Goal: Task Accomplishment & Management: Complete application form

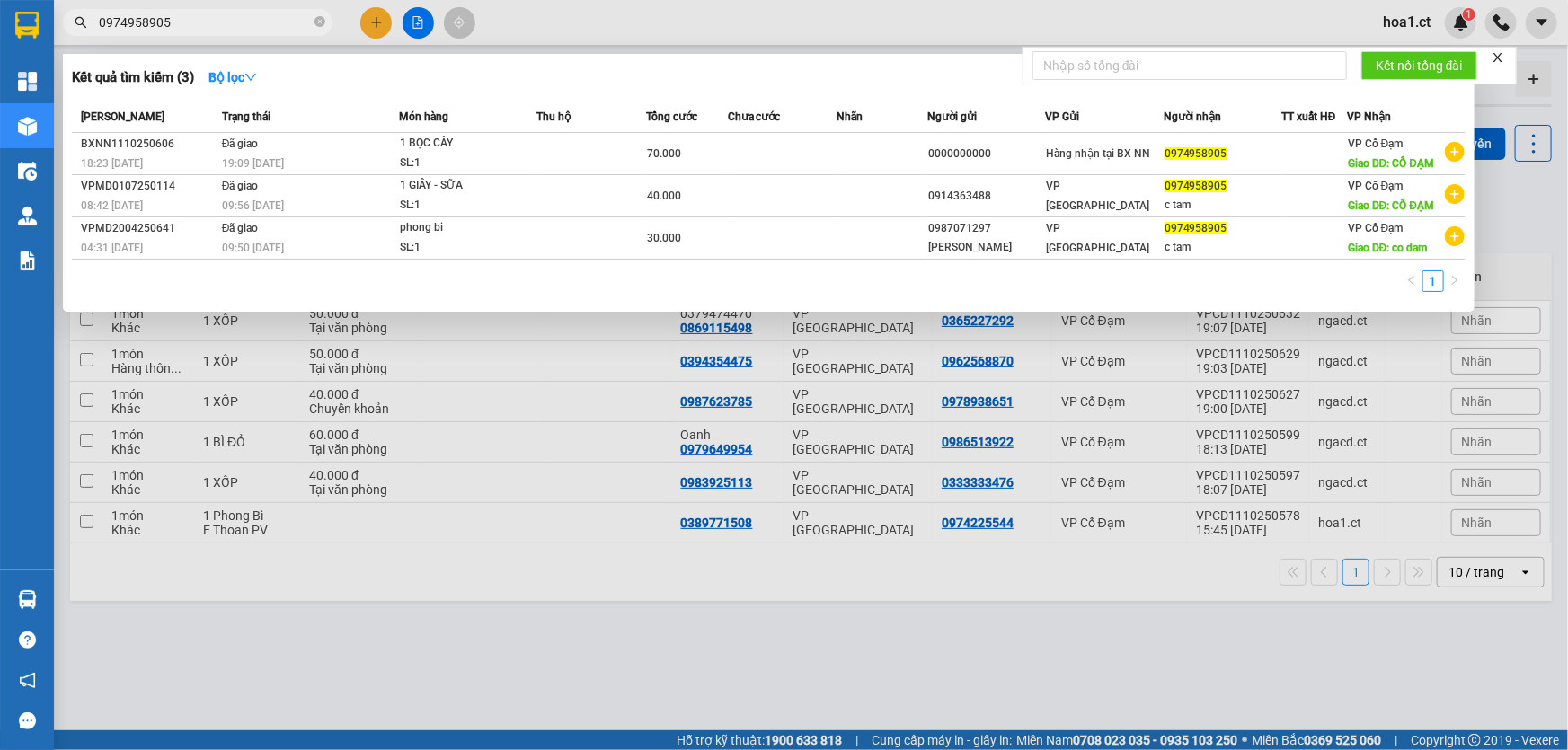
click at [234, 25] on input "0974958905" at bounding box center [205, 22] width 213 height 20
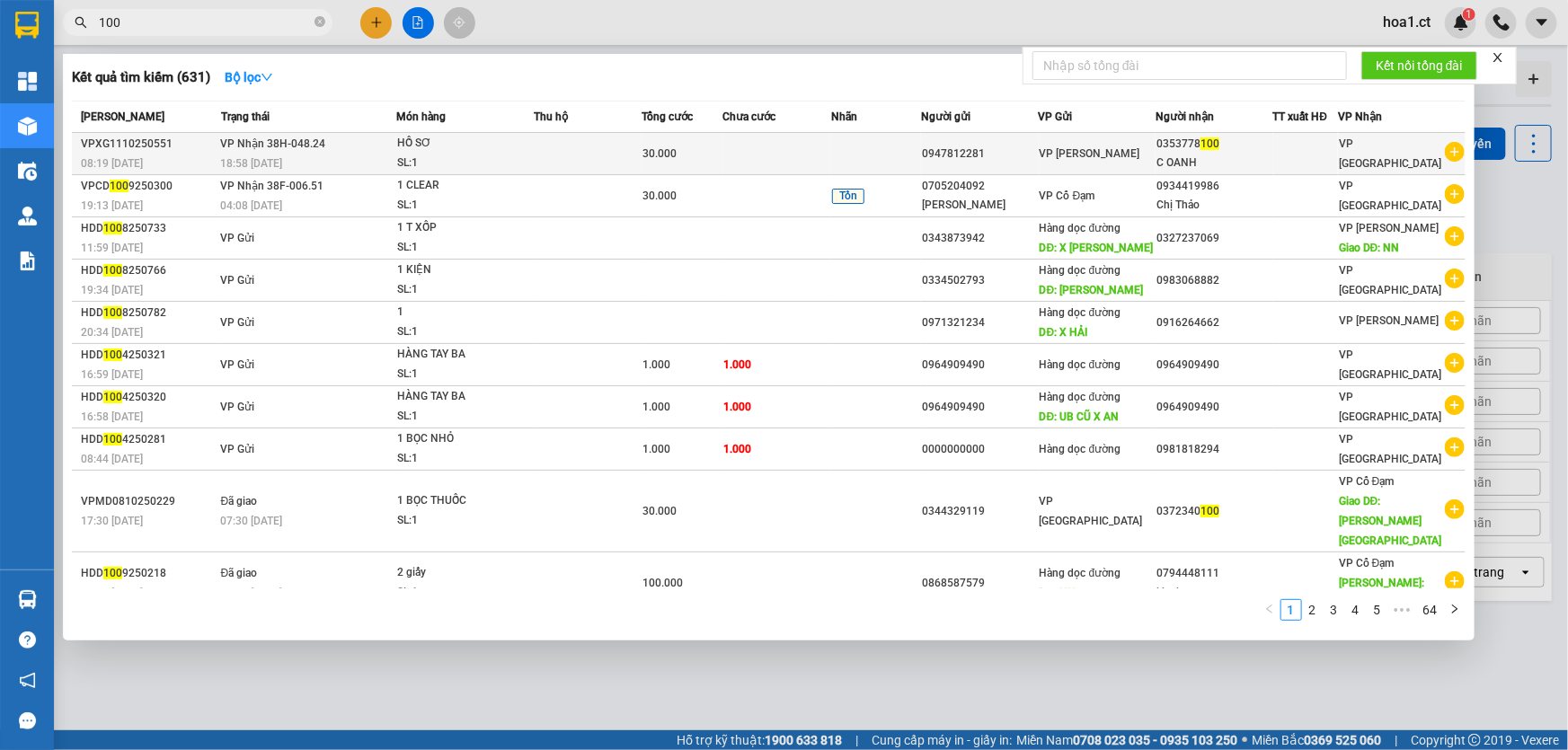
type input "100"
click at [498, 157] on div "SL: 1" at bounding box center [464, 163] width 134 height 20
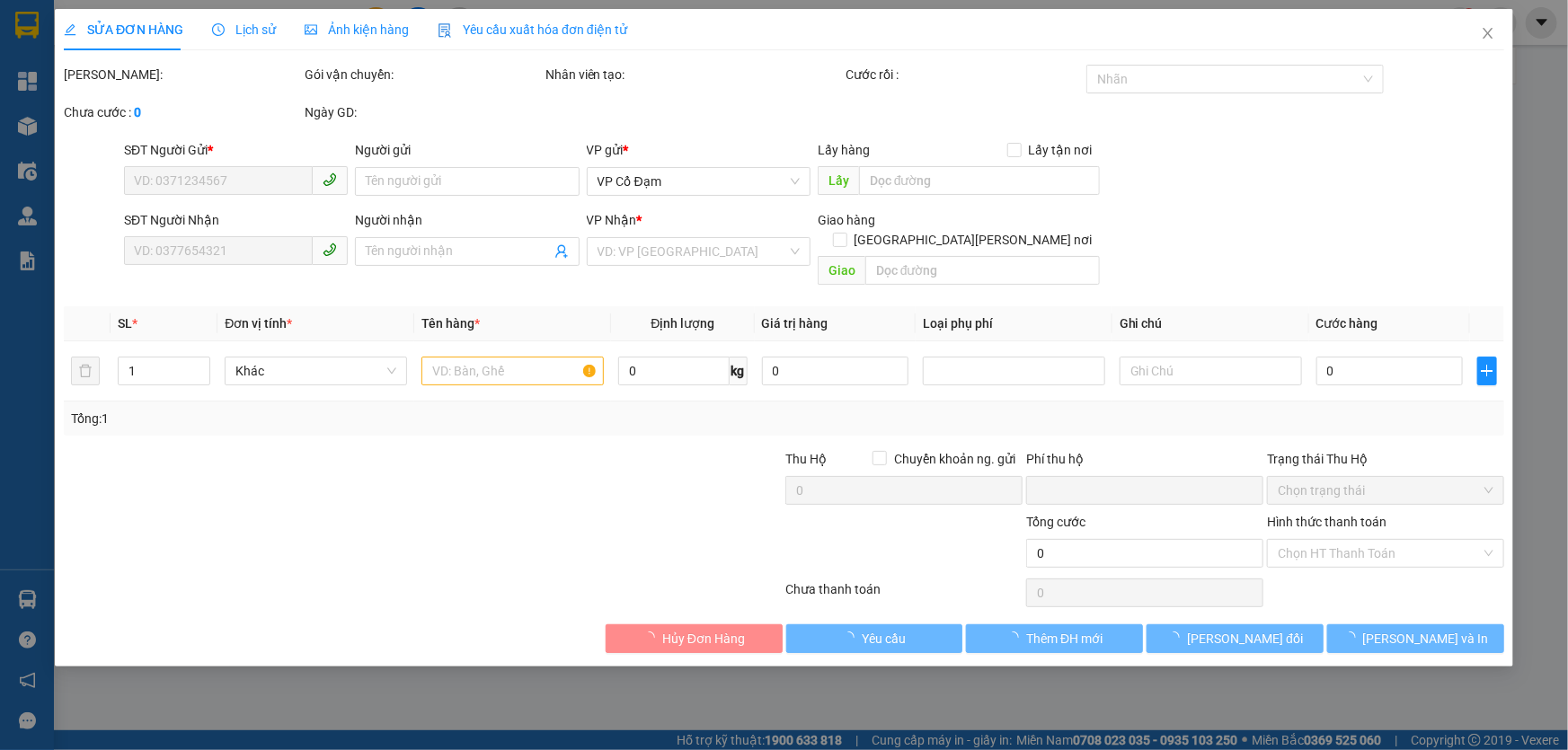
type input "0947812281"
type input "0353778100"
type input "C OANH"
type input "0"
type input "30.000"
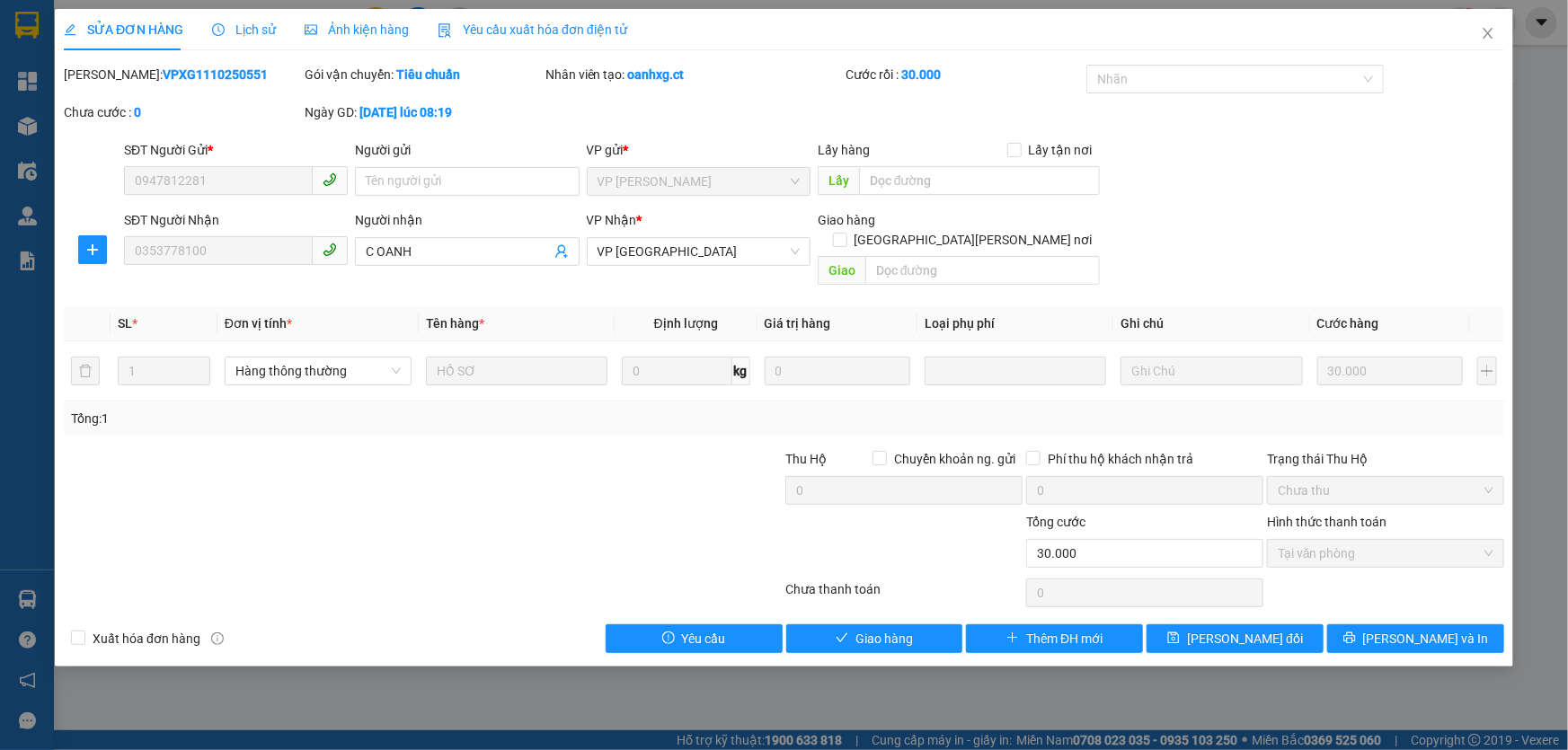
click at [261, 18] on div "Lịch sử" at bounding box center [244, 29] width 64 height 41
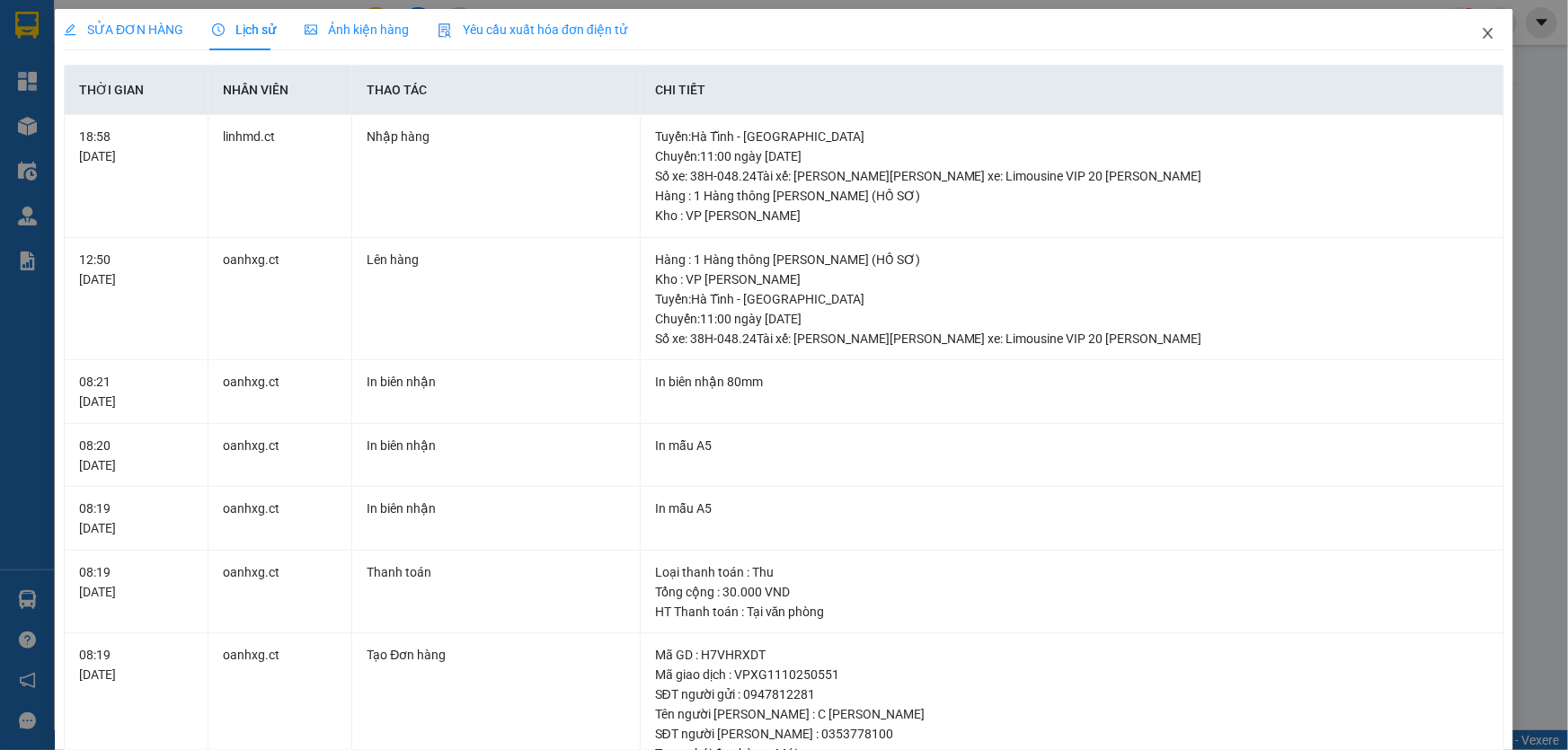
click at [1481, 33] on icon "close" at bounding box center [1488, 32] width 14 height 14
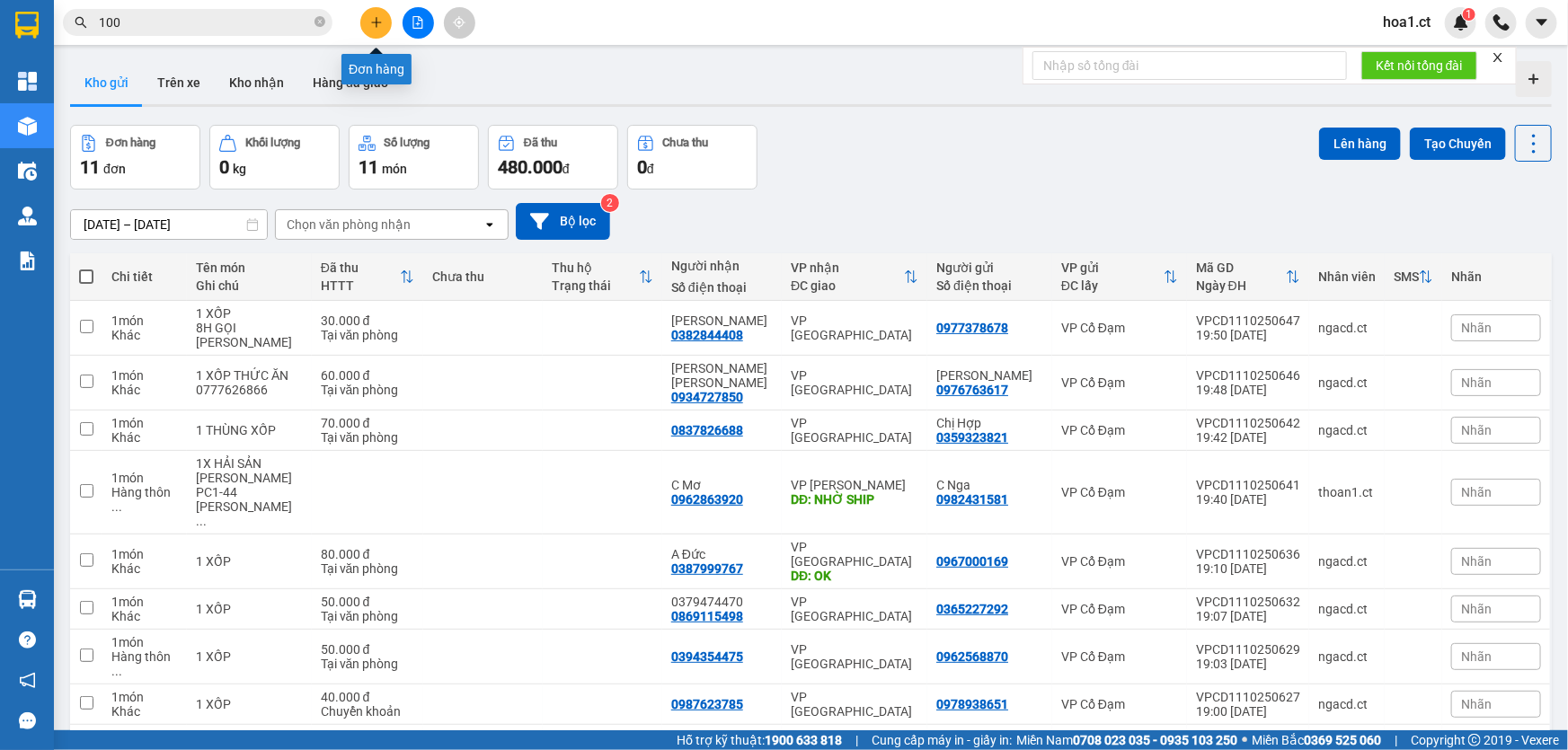
click at [375, 26] on icon "plus" at bounding box center [376, 22] width 12 height 12
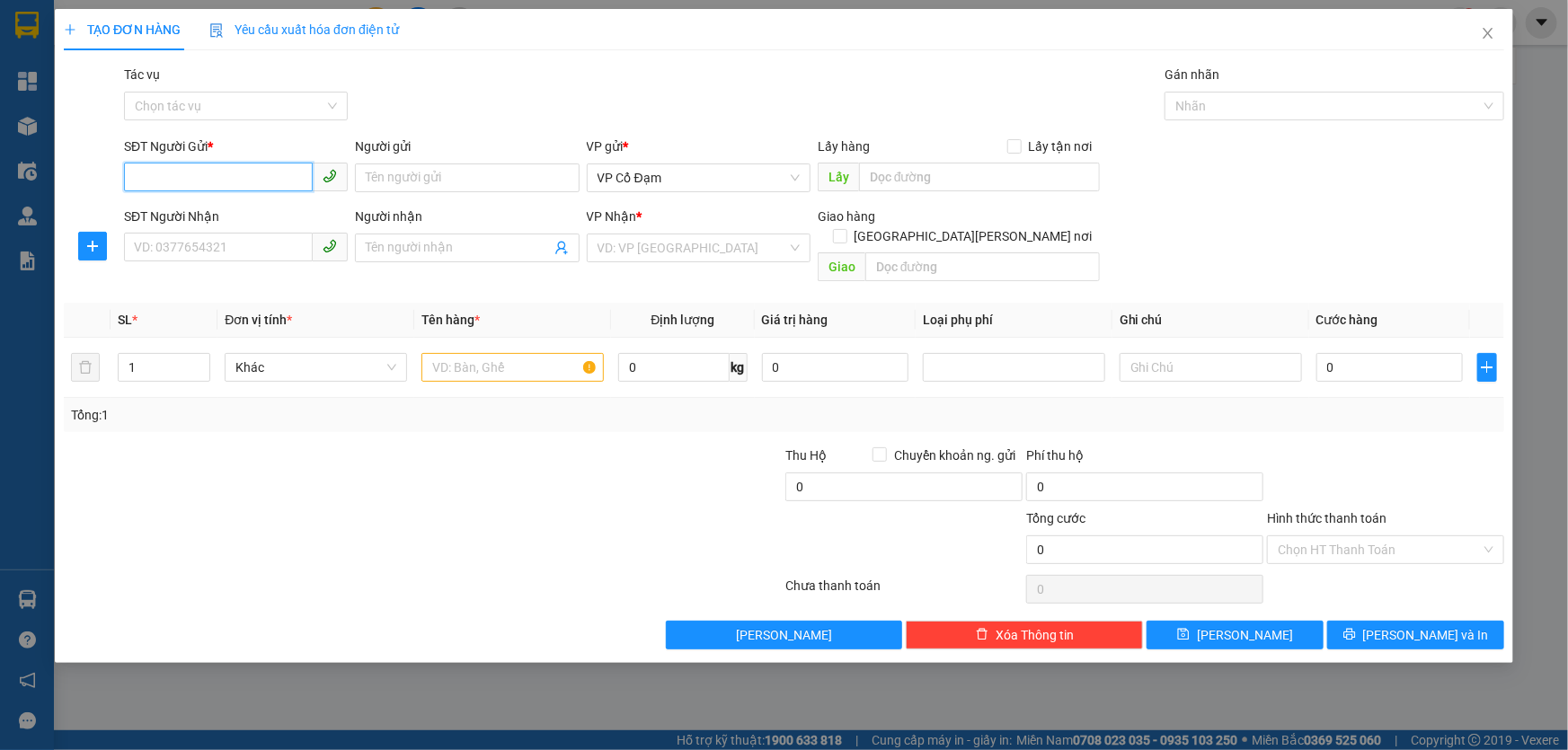
click at [206, 175] on input "SĐT Người Gửi *" at bounding box center [218, 177] width 189 height 29
click at [238, 180] on input "0985522962" at bounding box center [218, 177] width 189 height 29
type input "0985522962"
click at [244, 247] on input "SĐT Người Nhận" at bounding box center [218, 247] width 189 height 29
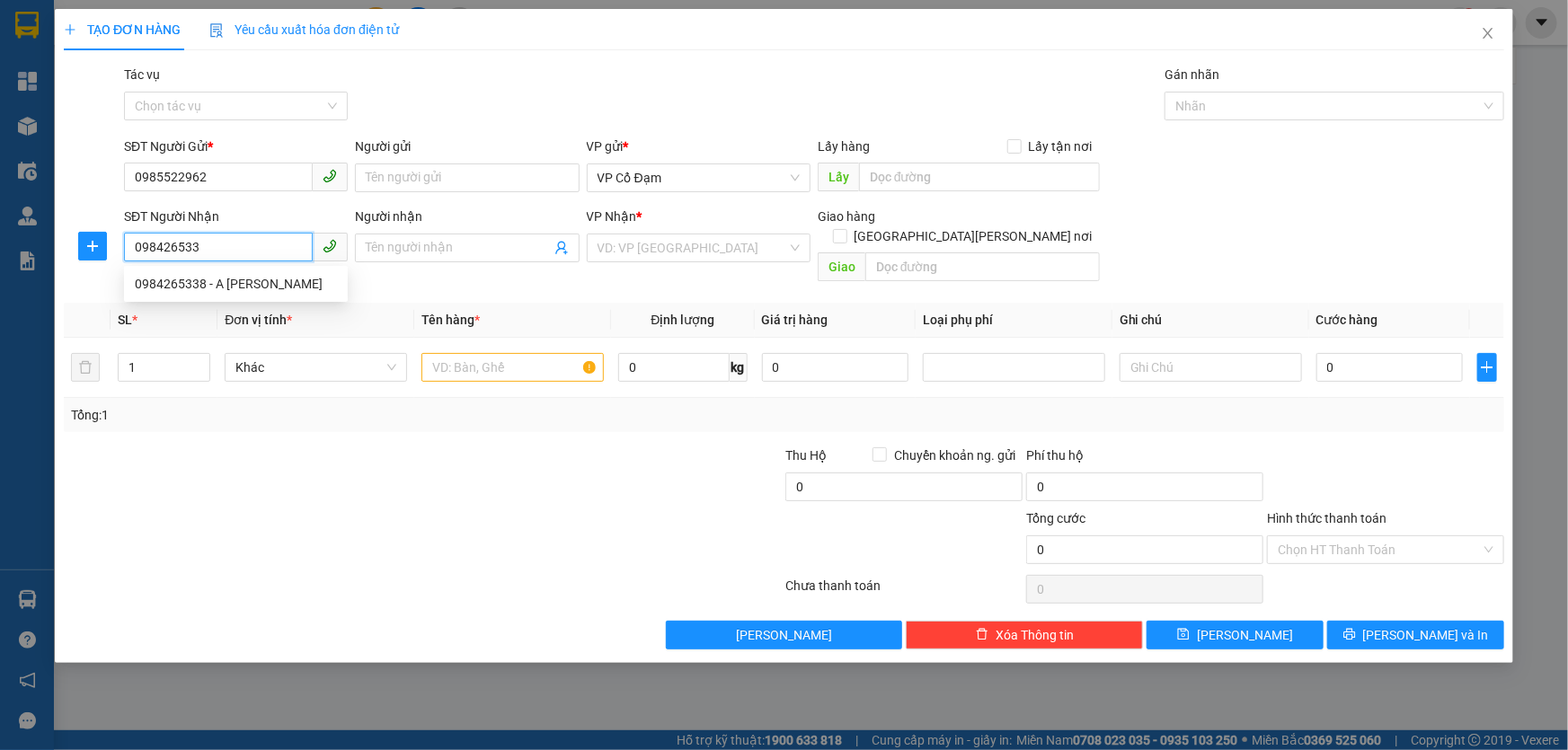
type input "0984265338"
click at [230, 283] on div "0984265338 - A [PERSON_NAME]" at bounding box center [235, 284] width 202 height 20
type input "A KHANH"
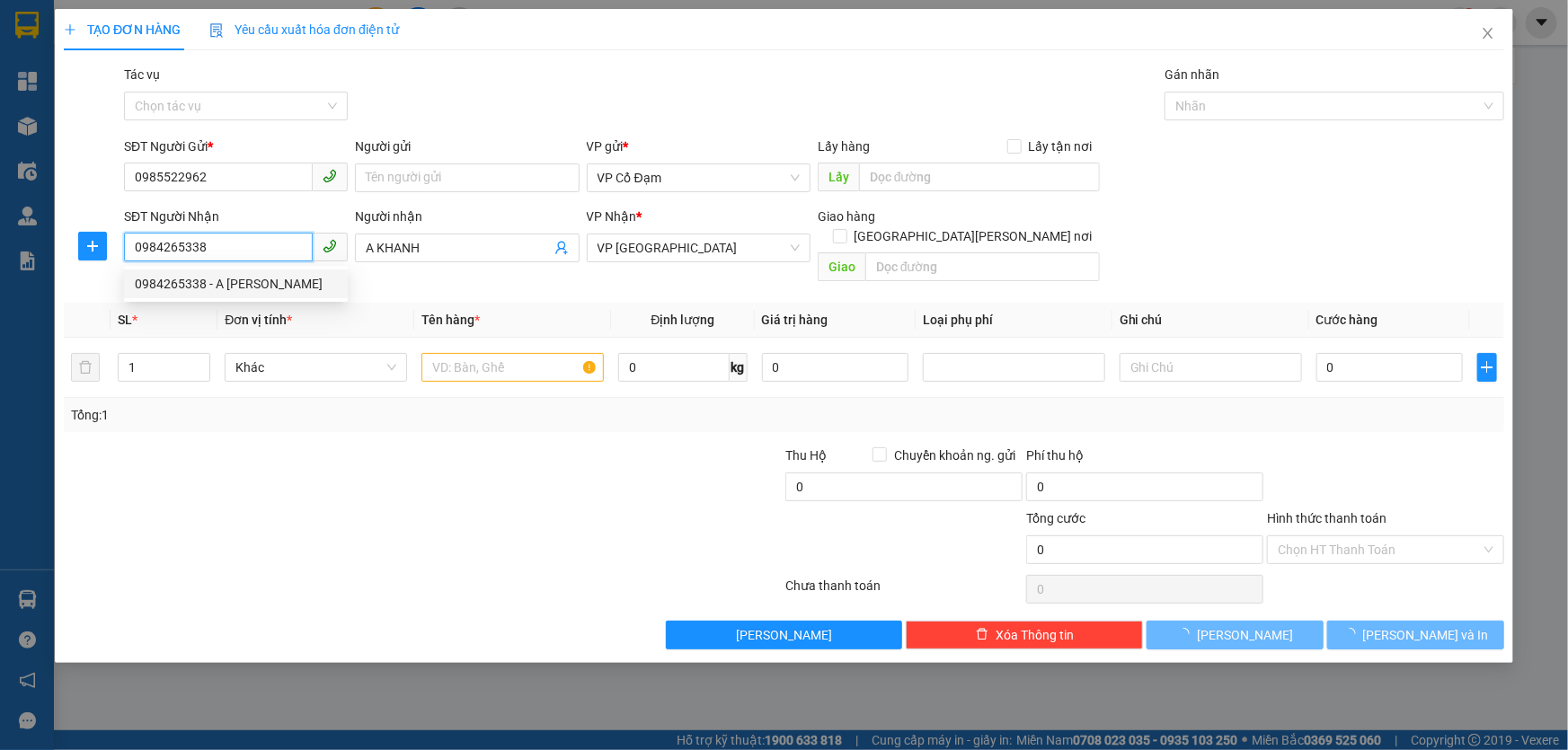
type input "30.000"
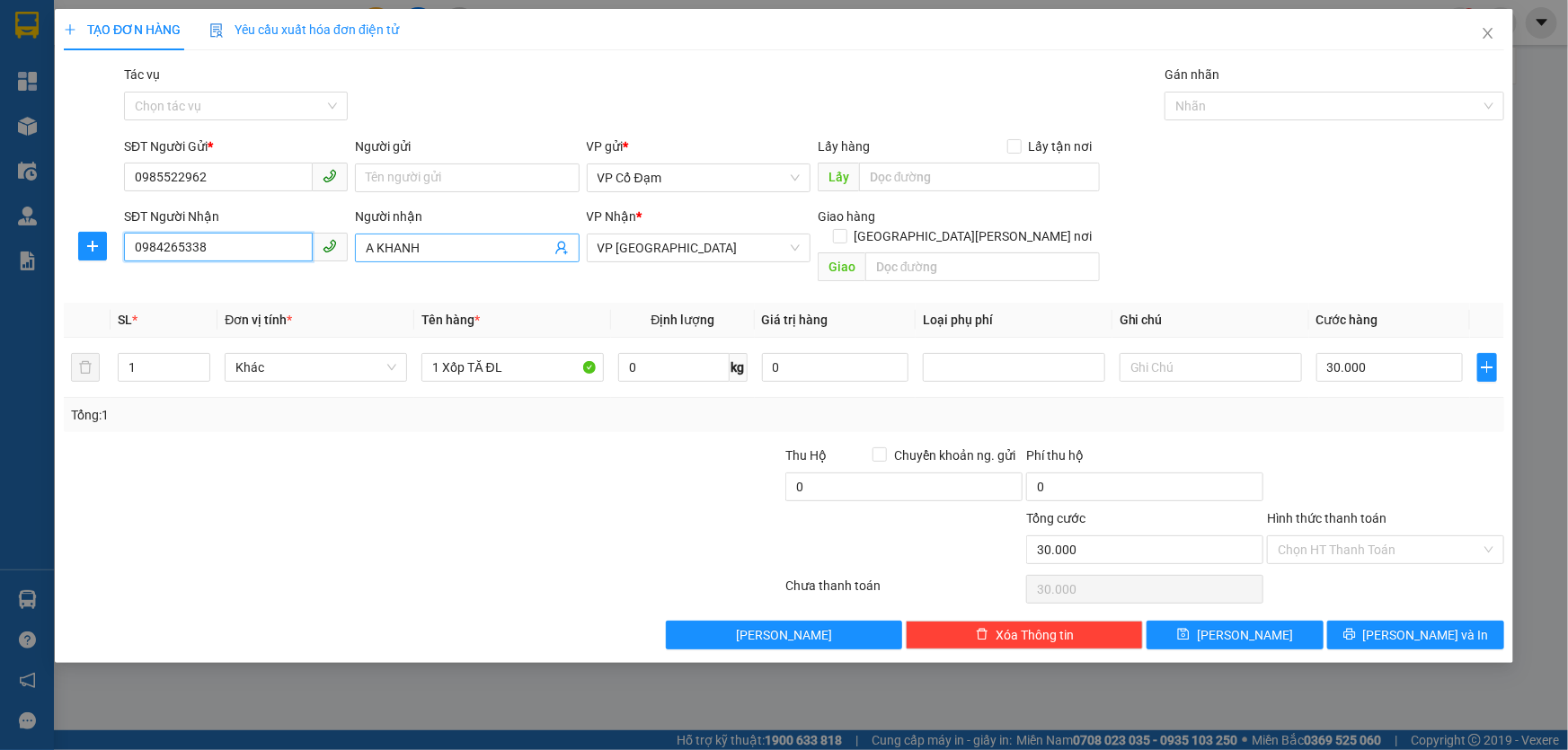
type input "0984265338"
drag, startPoint x: 476, startPoint y: 248, endPoint x: 346, endPoint y: 249, distance: 130.0
click at [346, 249] on div "SĐT Người [PERSON_NAME] 0984265338 Người [PERSON_NAME] A [PERSON_NAME] [PERSON_…" at bounding box center [814, 248] width 1388 height 83
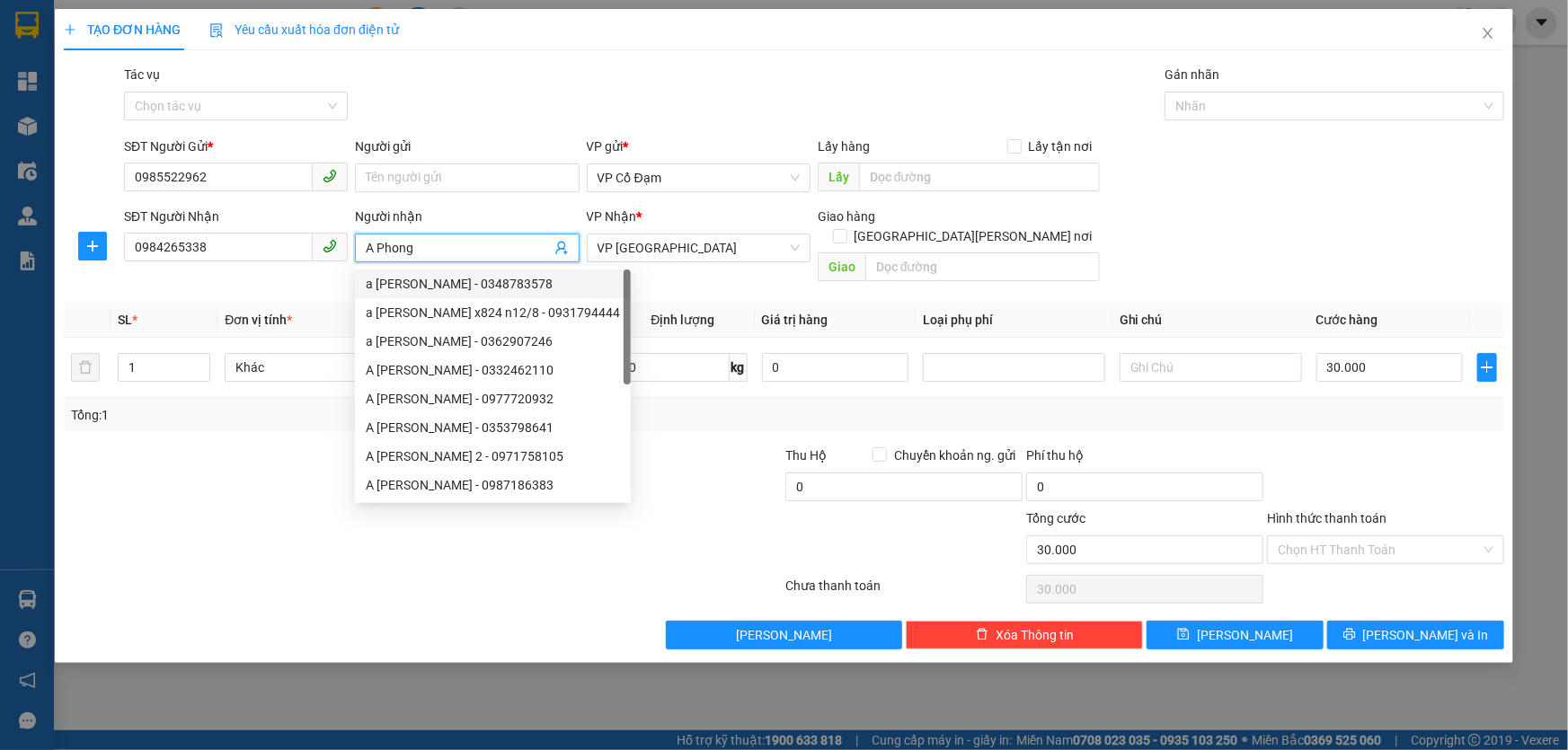
type input "A Phong"
click at [549, 90] on div "Gói vận chuyển * Tiêu chuẩn Tác vụ Chọn tác vụ Gán nhãn Nhãn" at bounding box center [814, 96] width 1388 height 63
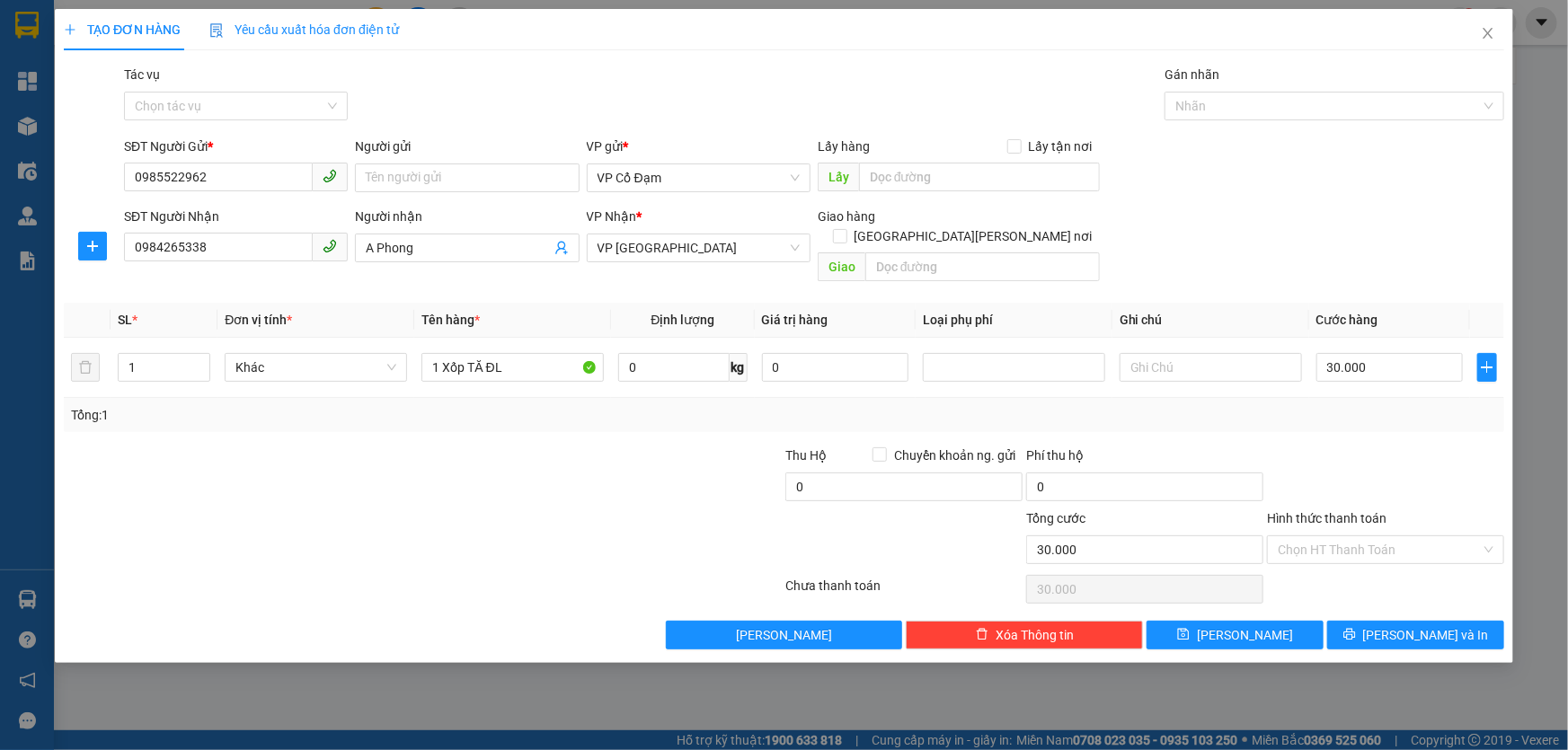
click at [458, 512] on div at bounding box center [302, 540] width 481 height 63
click at [1142, 354] on input "text" at bounding box center [1211, 368] width 182 height 29
type input "a"
type input "A Thu [PERSON_NAME]"
click at [1294, 241] on div "SĐT Người [PERSON_NAME] 0984265338 Người [PERSON_NAME] [PERSON_NAME] * VP Mỹ Đì…" at bounding box center [814, 248] width 1388 height 83
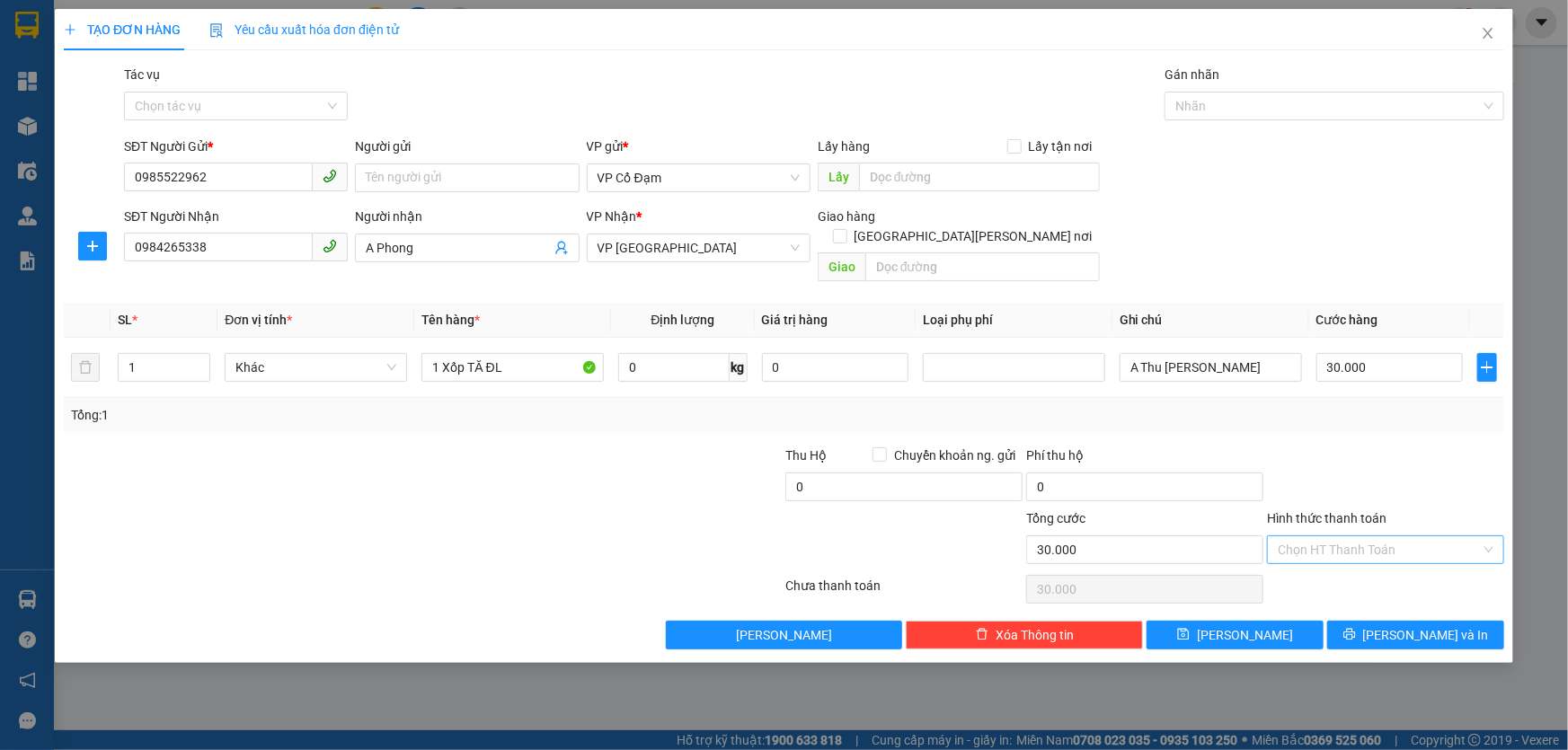
click at [1340, 537] on input "Hình thức thanh toán" at bounding box center [1379, 550] width 203 height 27
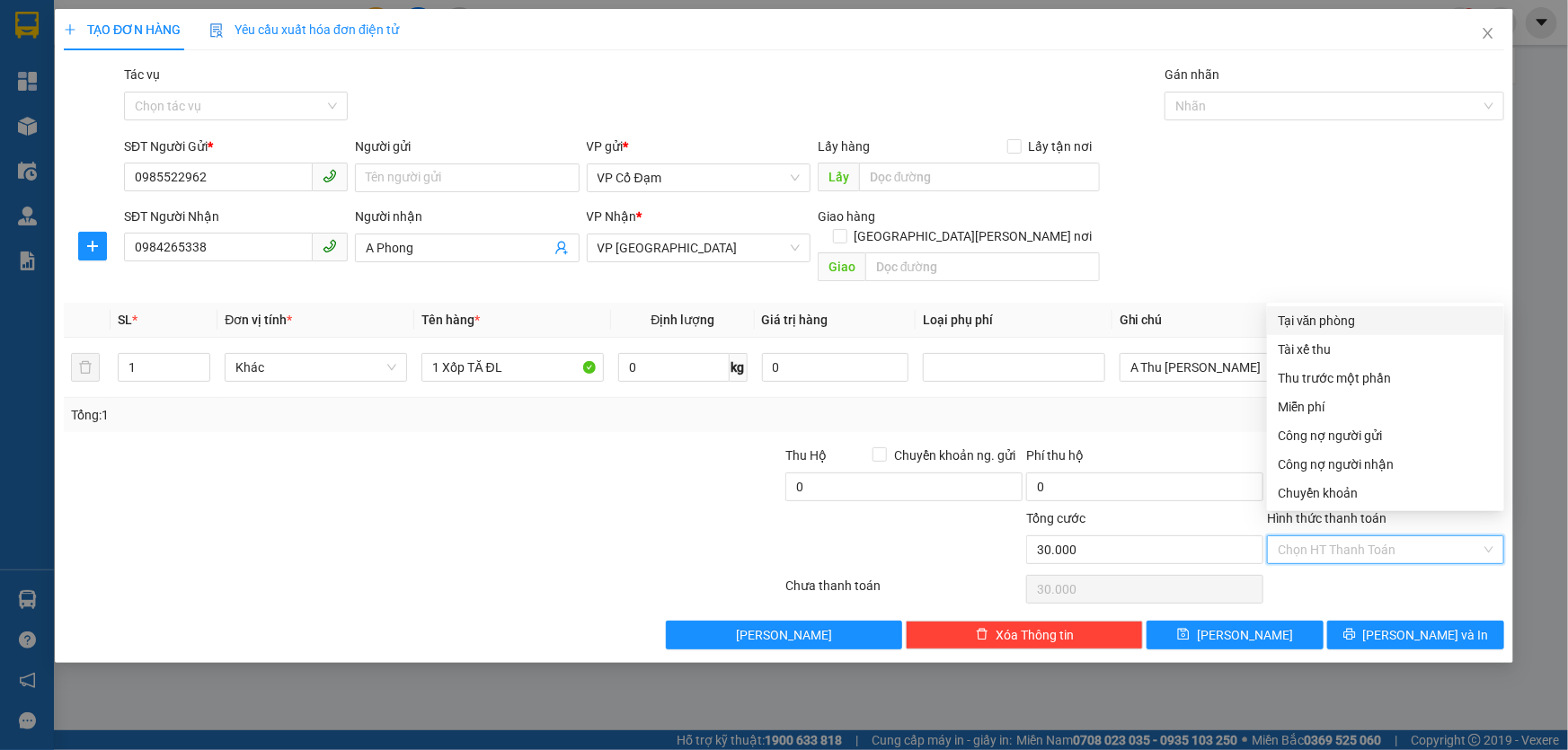
click at [1312, 315] on div "Tại văn phòng" at bounding box center [1386, 320] width 215 height 20
type input "0"
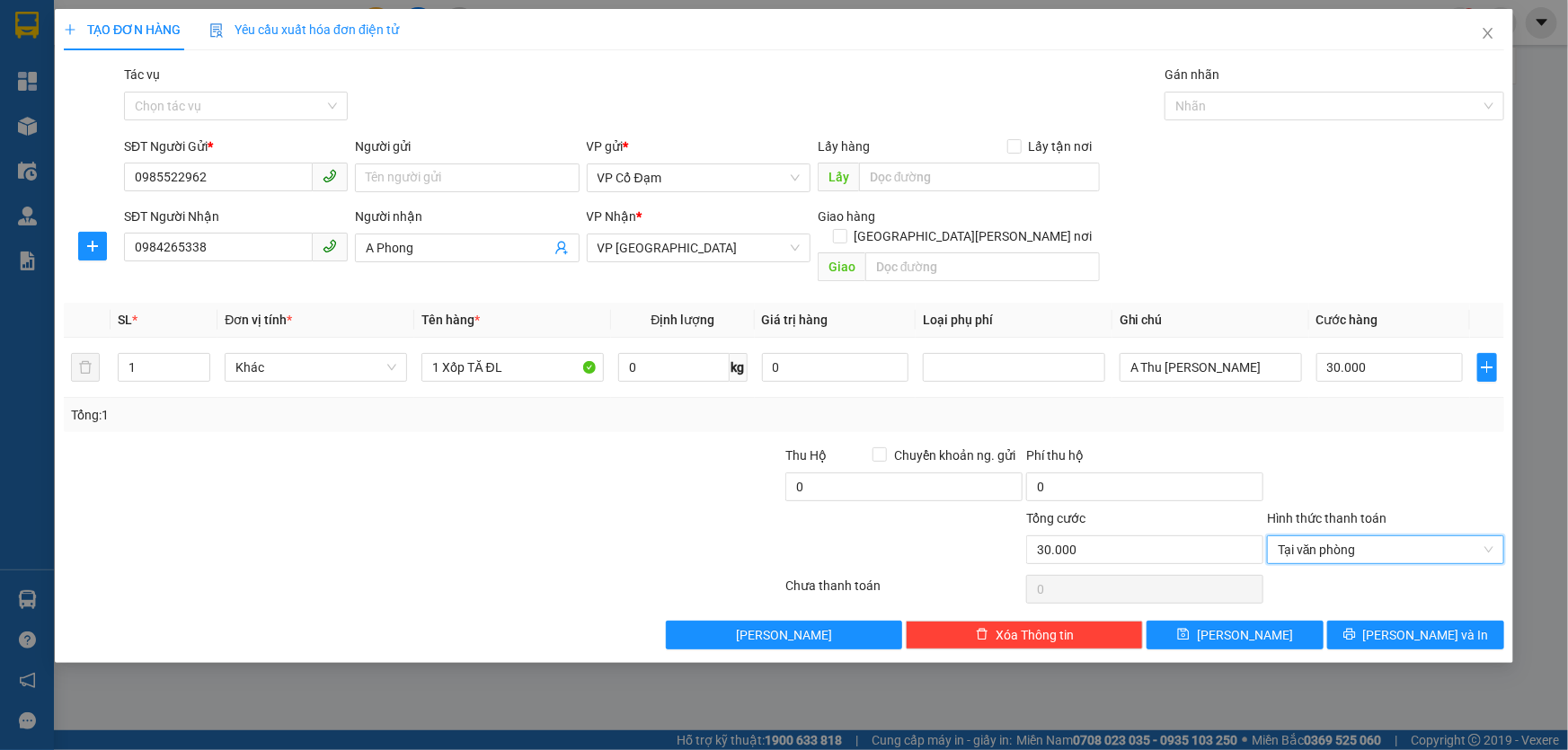
click at [1291, 241] on div "SĐT Người [PERSON_NAME] 0984265338 Người [PERSON_NAME] [PERSON_NAME] * VP Mỹ Đì…" at bounding box center [814, 248] width 1388 height 83
click at [1243, 625] on span "[PERSON_NAME]" at bounding box center [1245, 635] width 96 height 20
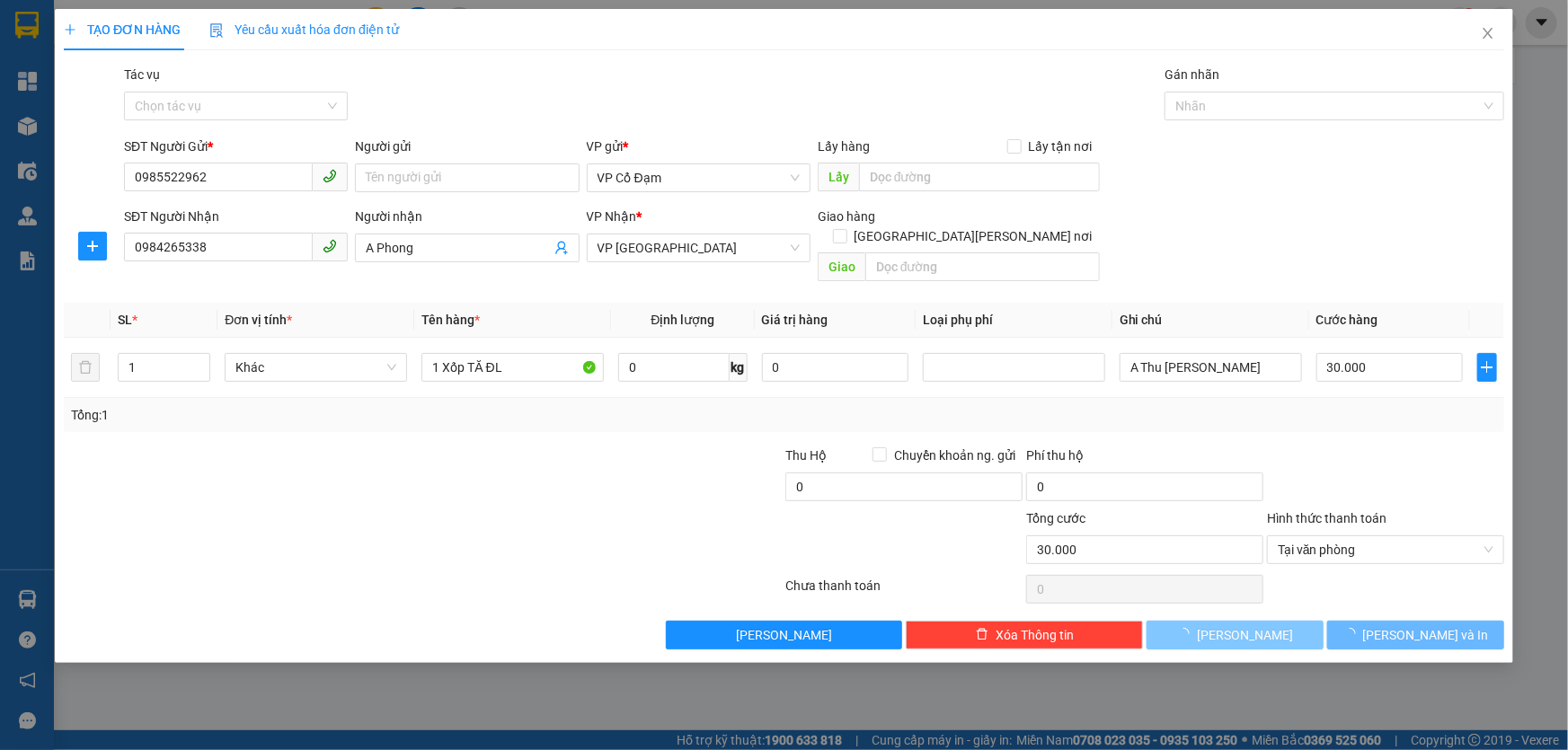
type input "0"
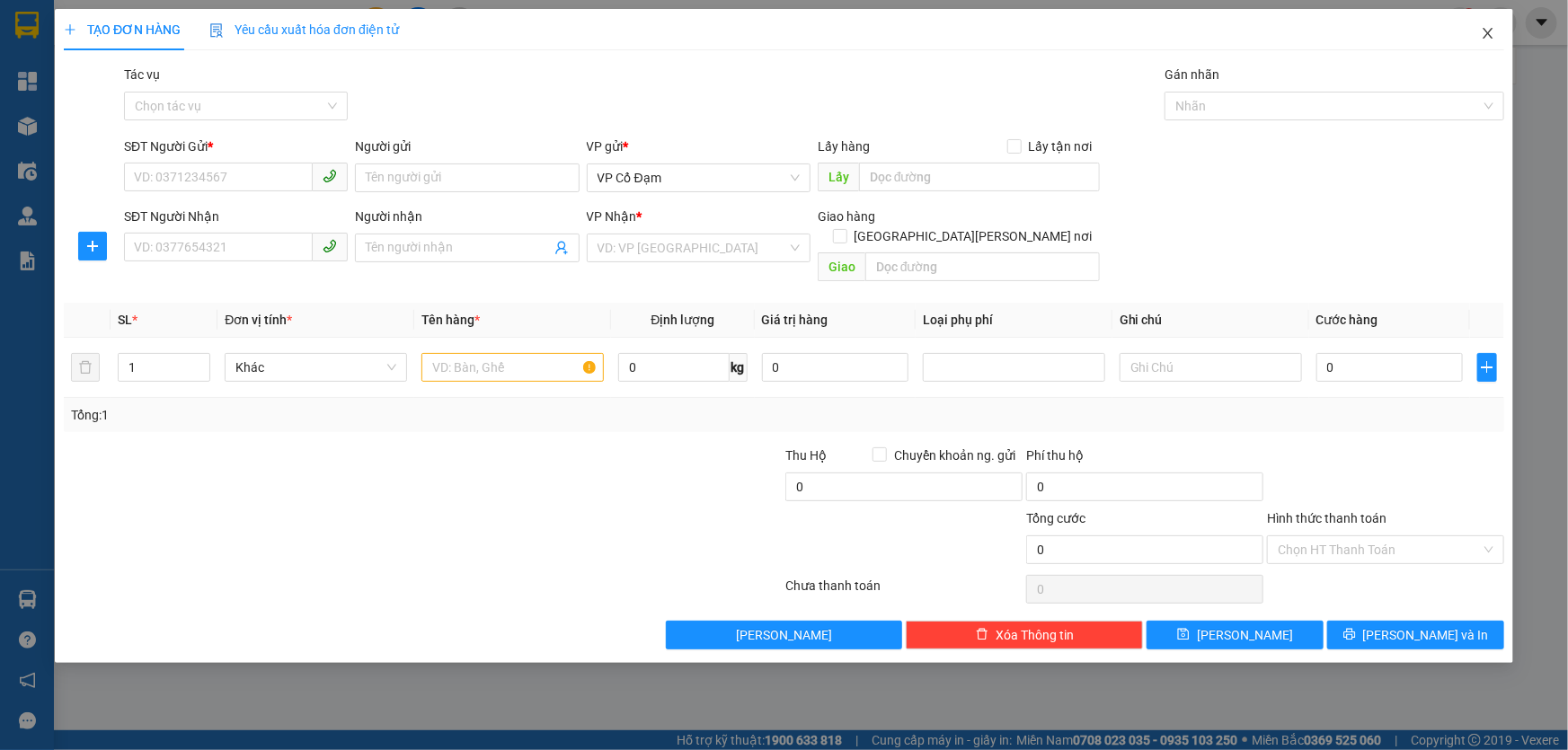
click at [1488, 37] on icon "close" at bounding box center [1488, 32] width 14 height 14
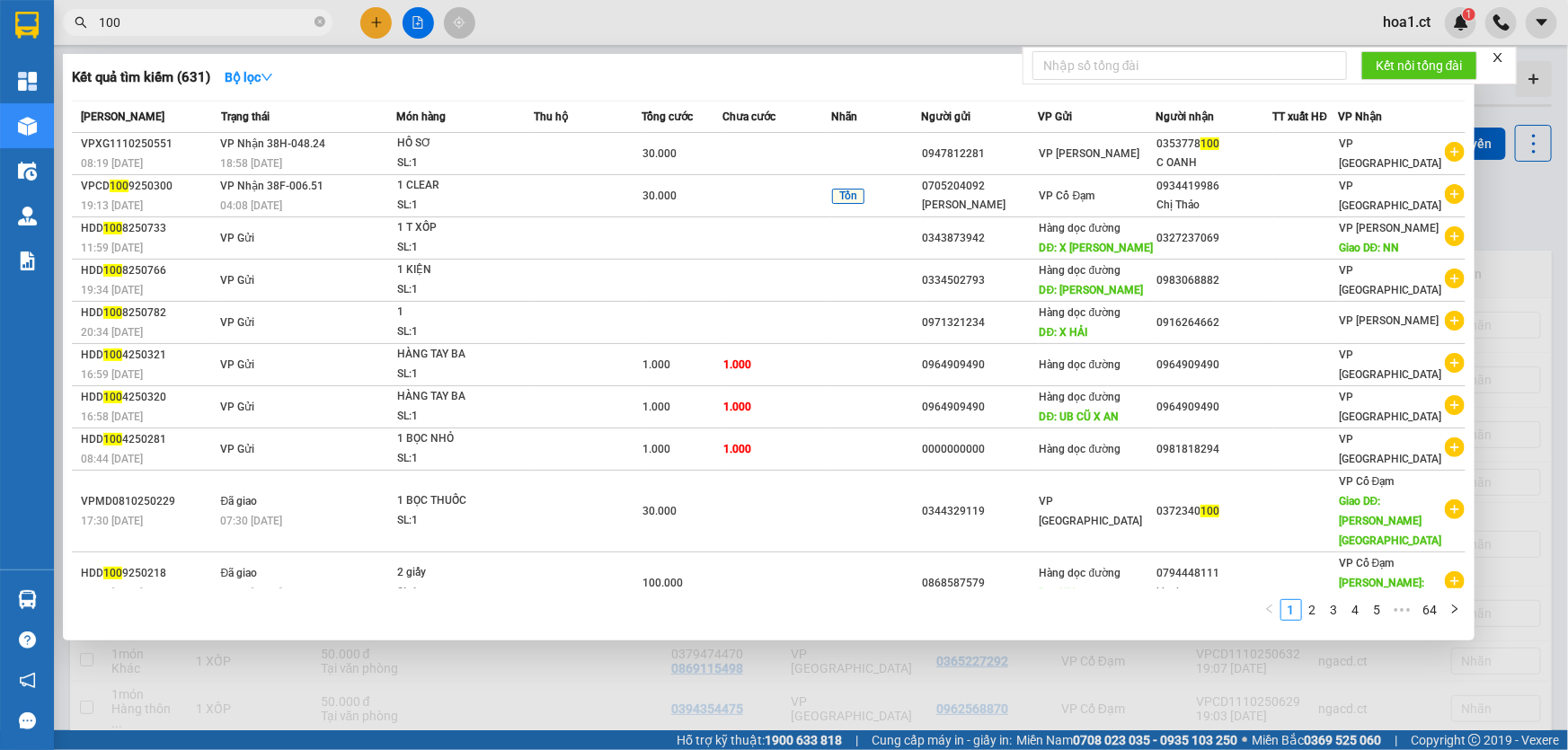
click at [224, 24] on input "100" at bounding box center [205, 22] width 213 height 20
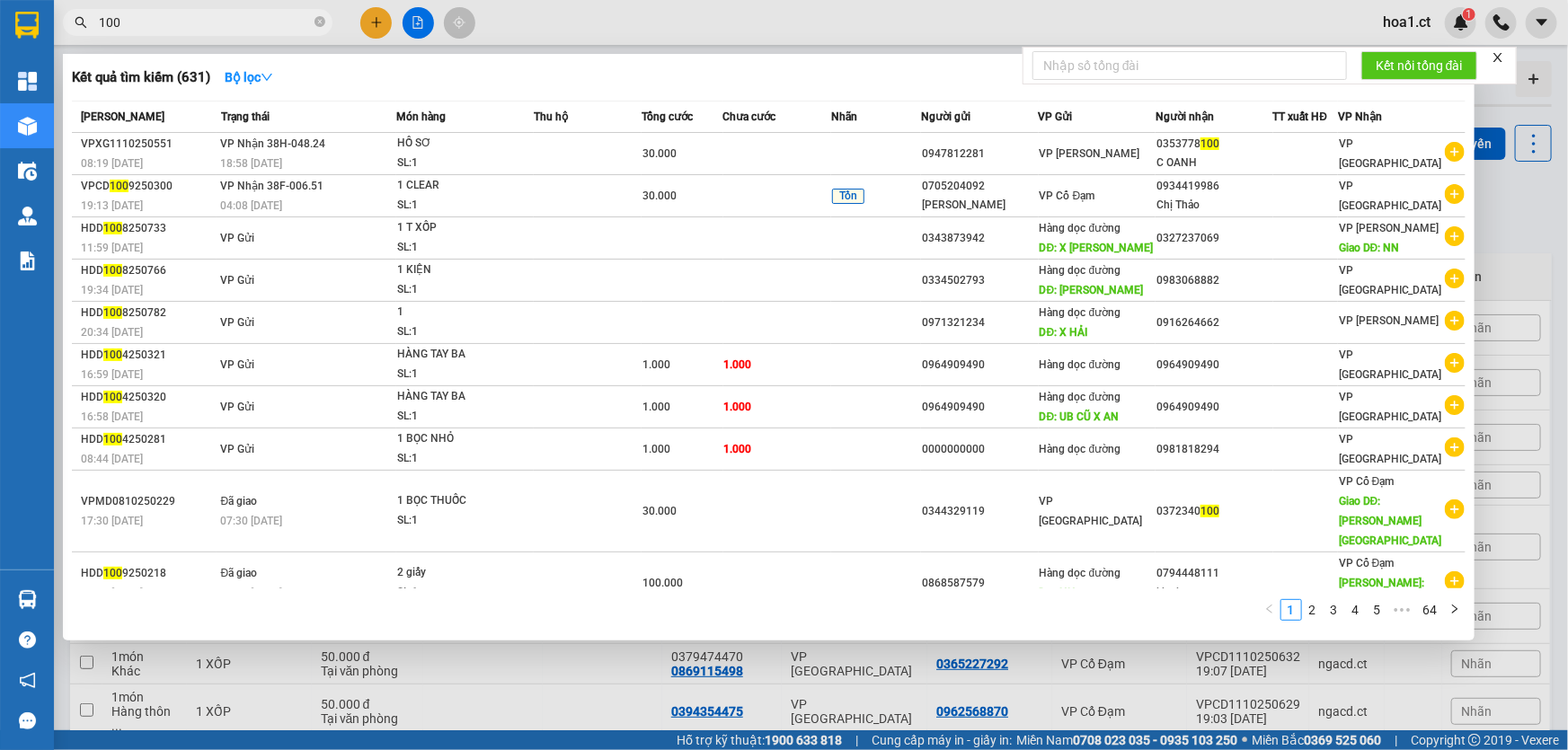
click at [224, 24] on input "100" at bounding box center [205, 22] width 213 height 20
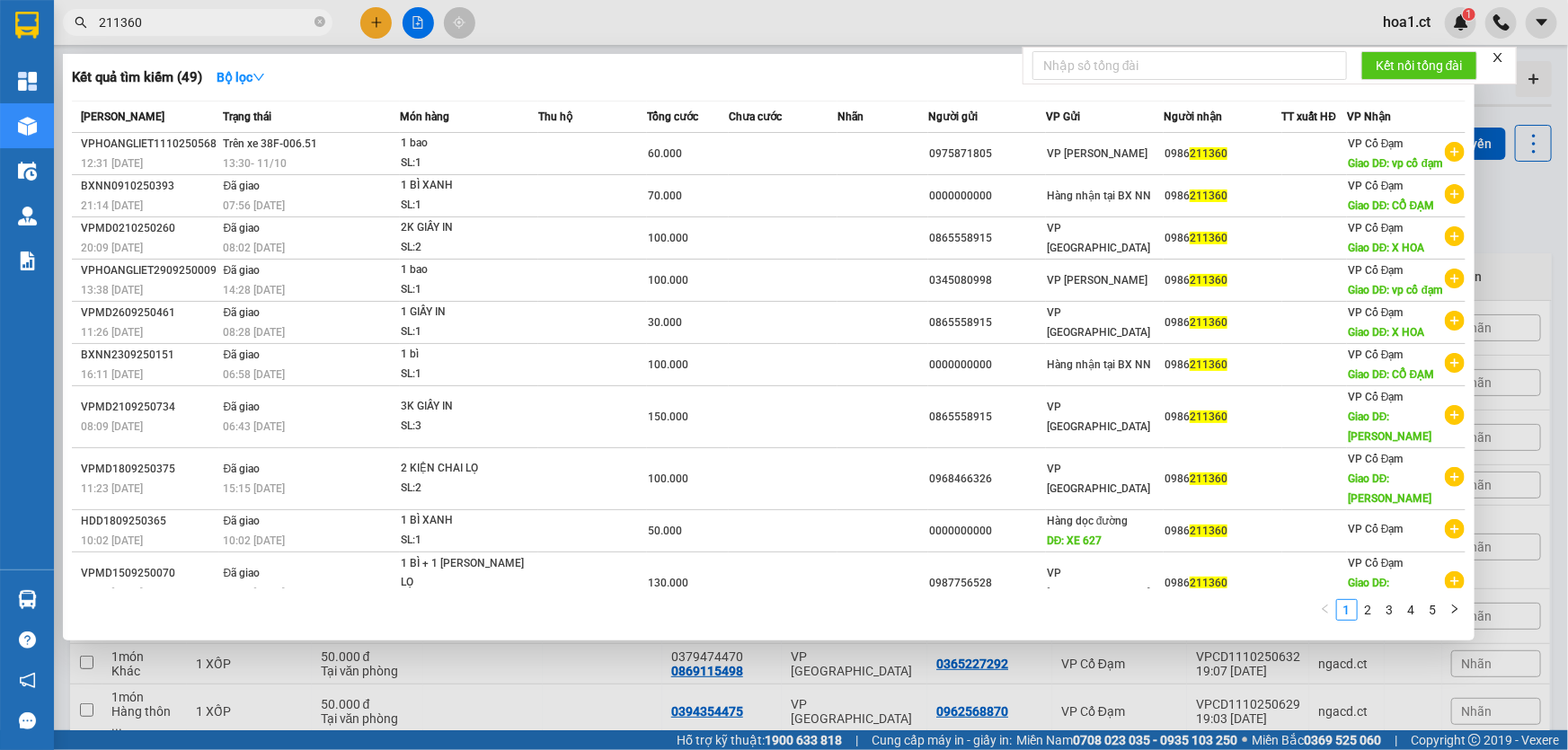
type input "211360"
